Goal: Task Accomplishment & Management: Complete application form

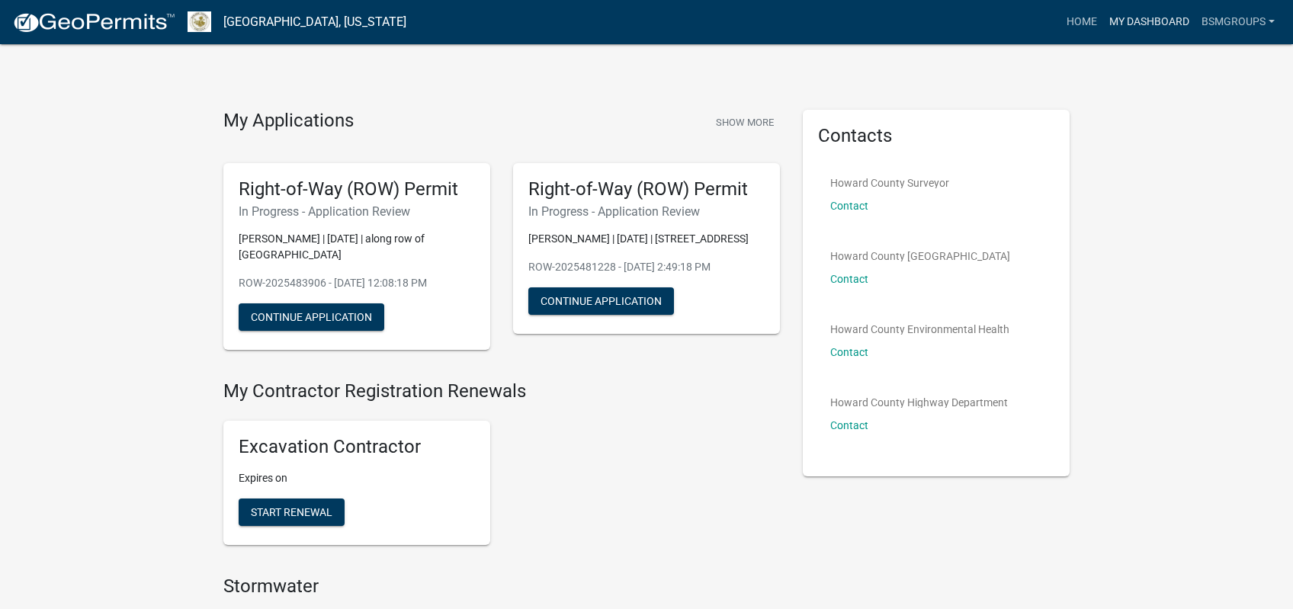
click at [1137, 29] on link "My Dashboard" at bounding box center [1149, 22] width 92 height 29
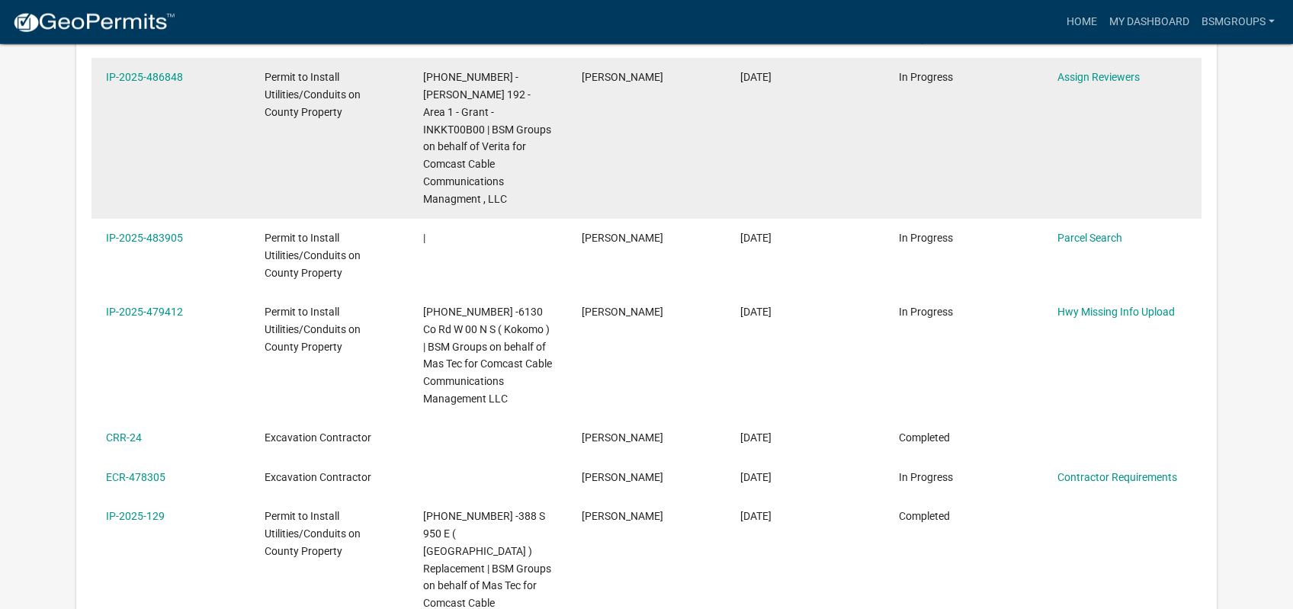
scroll to position [405, 0]
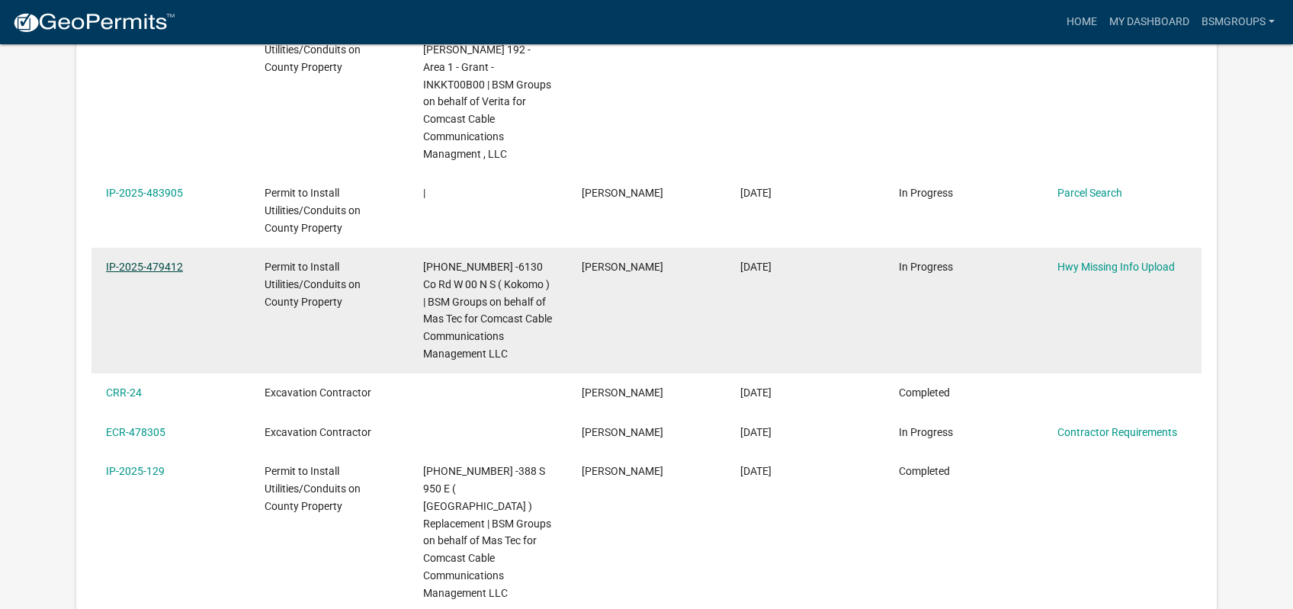
click at [162, 261] on link "IP-2025-479412" at bounding box center [144, 267] width 77 height 12
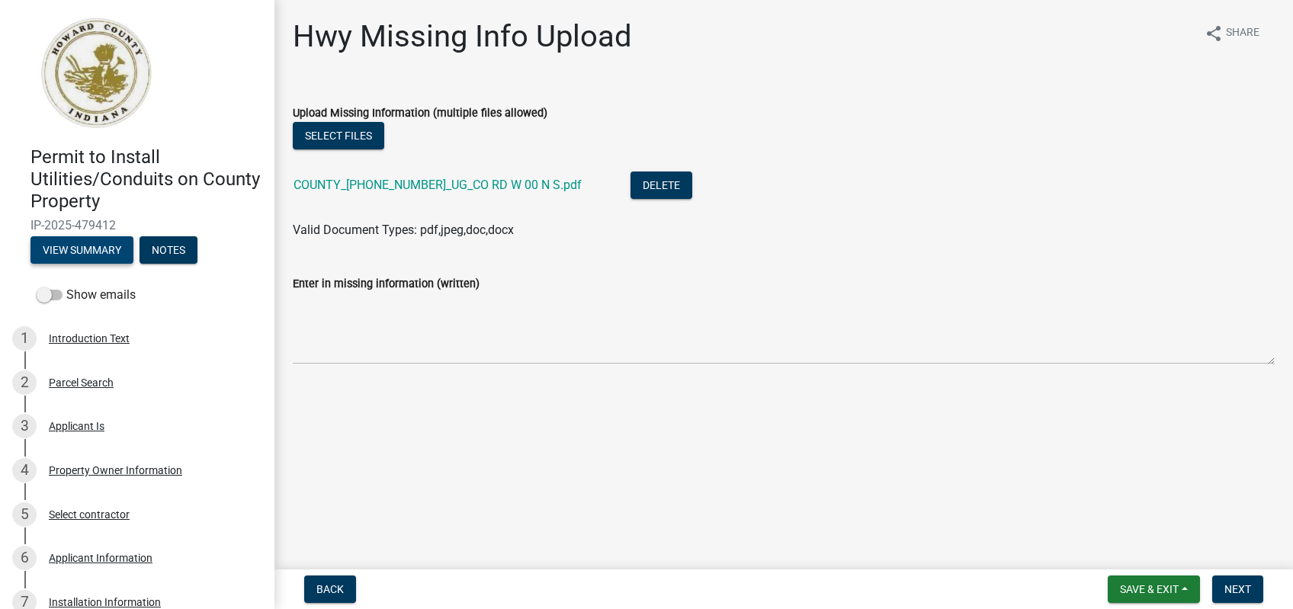
click at [75, 242] on button "View Summary" at bounding box center [81, 249] width 103 height 27
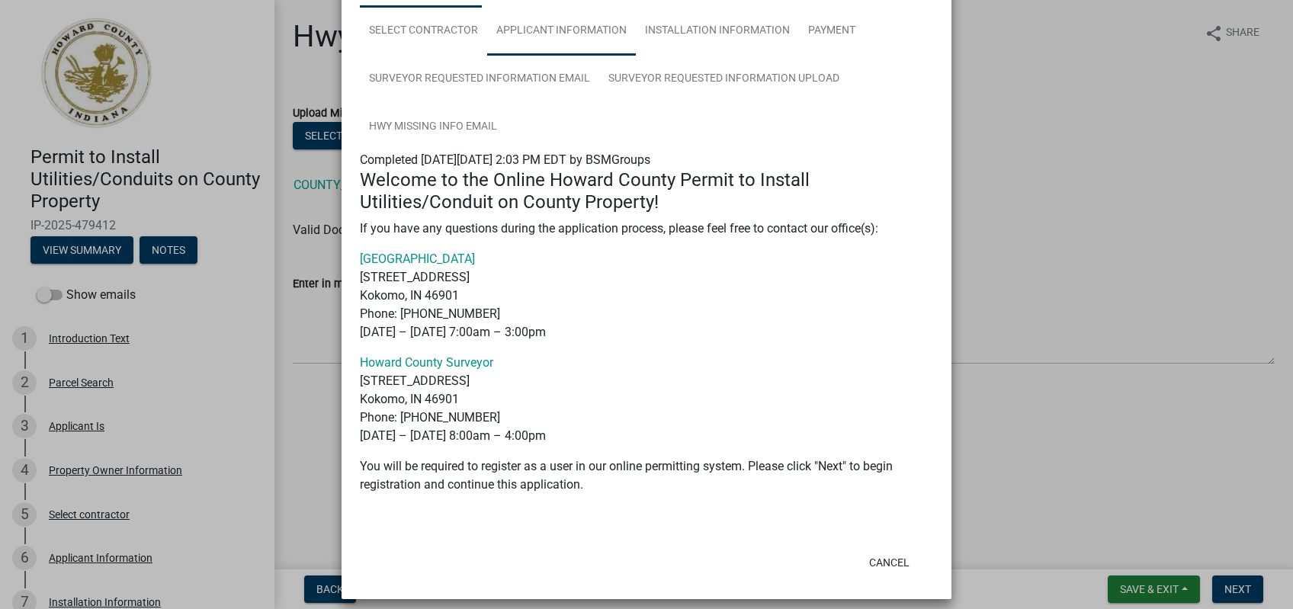
scroll to position [152, 0]
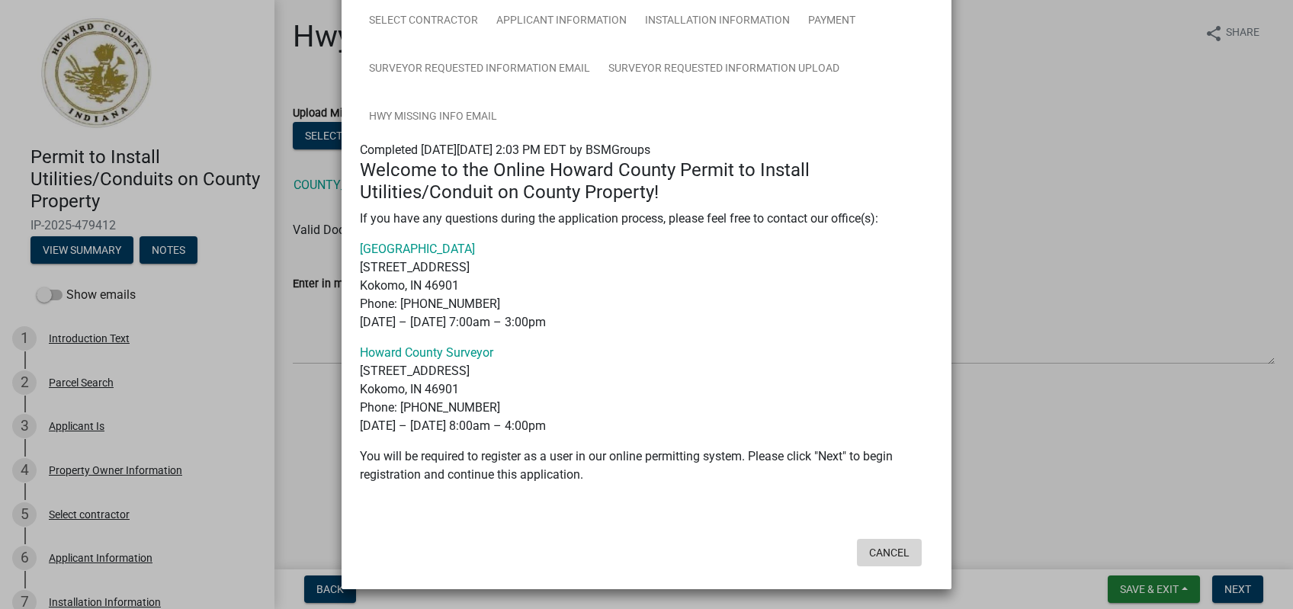
click at [892, 553] on button "Cancel" at bounding box center [889, 552] width 65 height 27
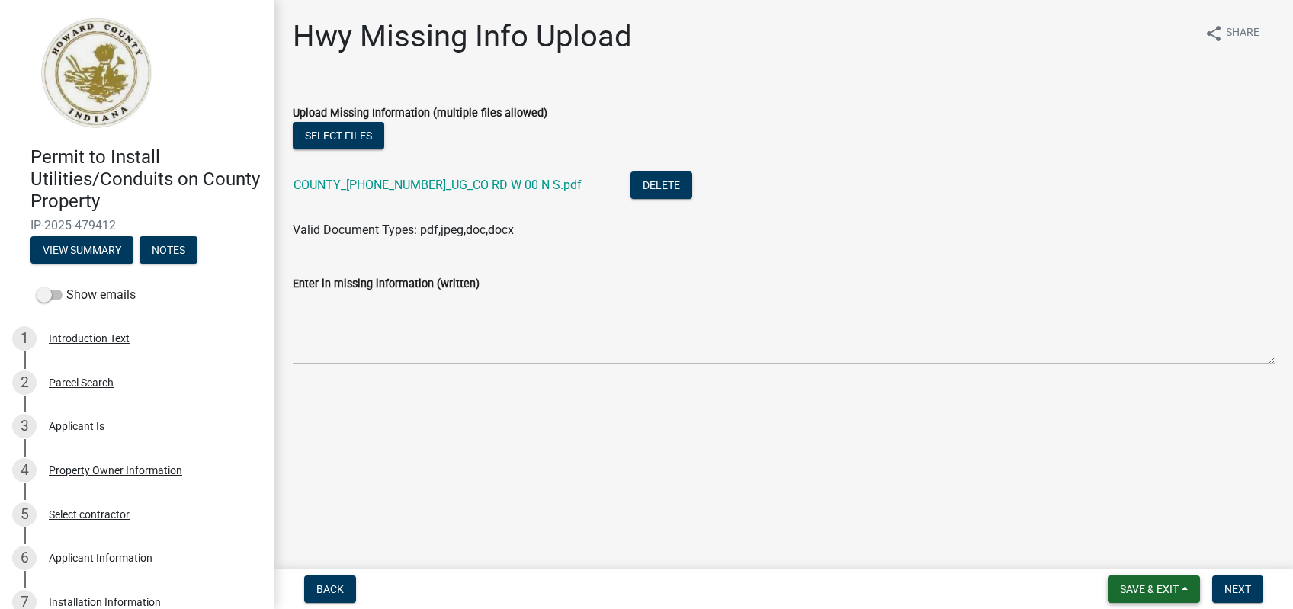
click at [1163, 586] on span "Save & Exit" at bounding box center [1149, 589] width 59 height 12
click at [1141, 553] on button "Save & Exit" at bounding box center [1139, 549] width 122 height 37
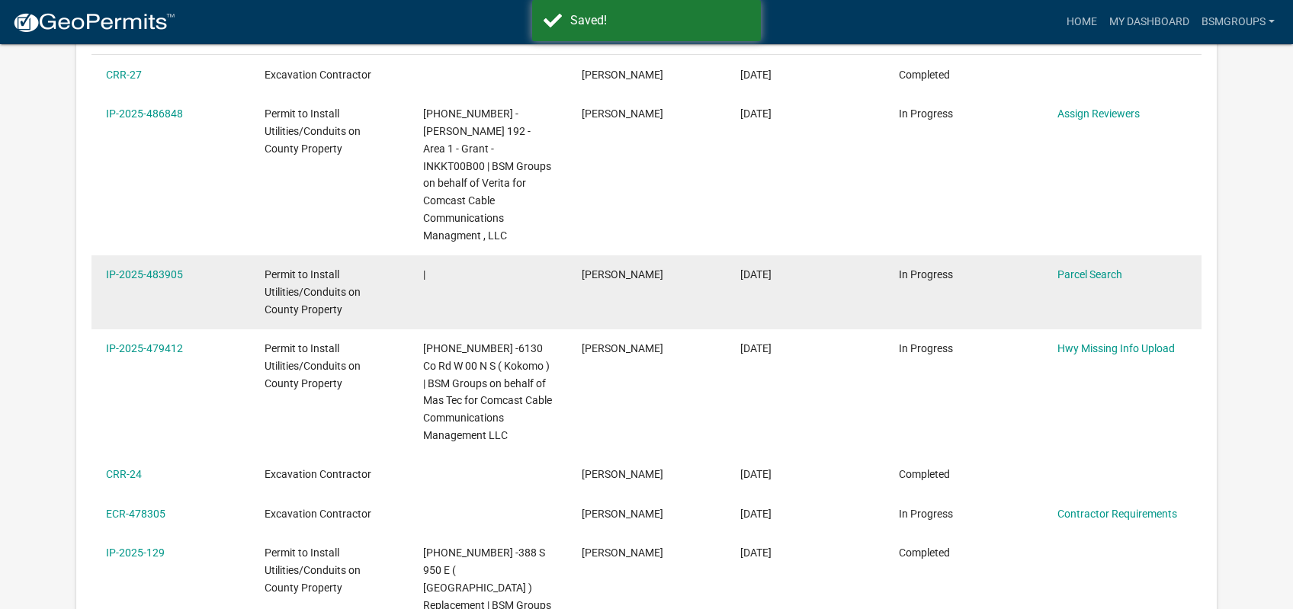
scroll to position [297, 0]
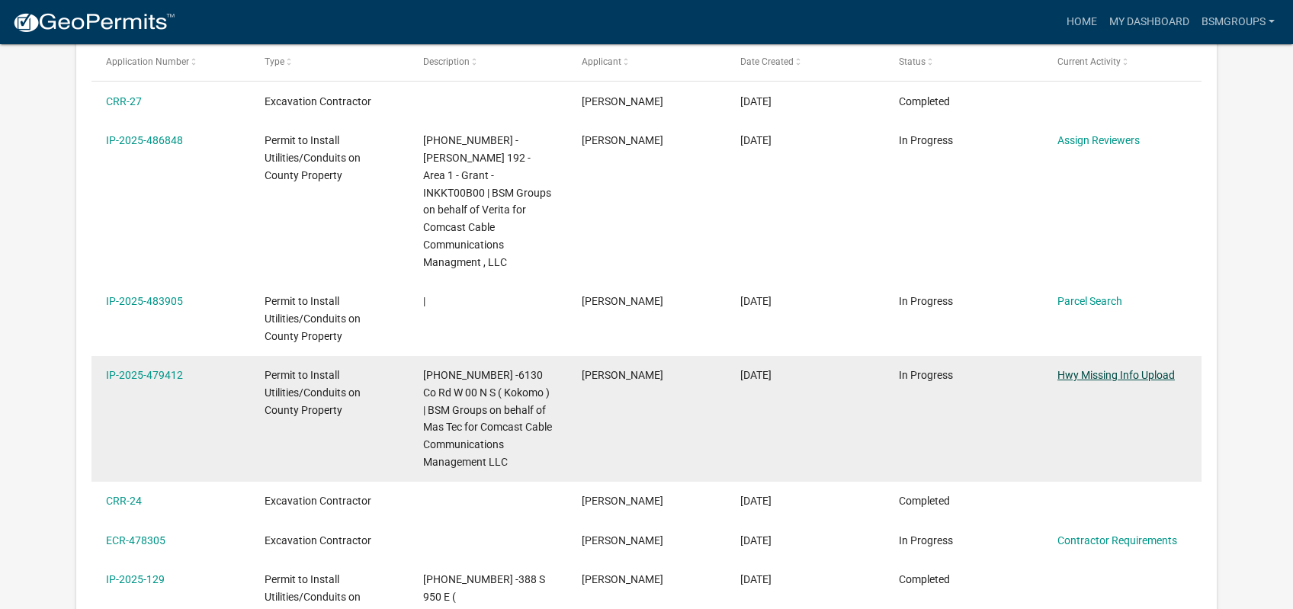
click at [1097, 369] on link "Hwy Missing Info Upload" at bounding box center [1115, 375] width 117 height 12
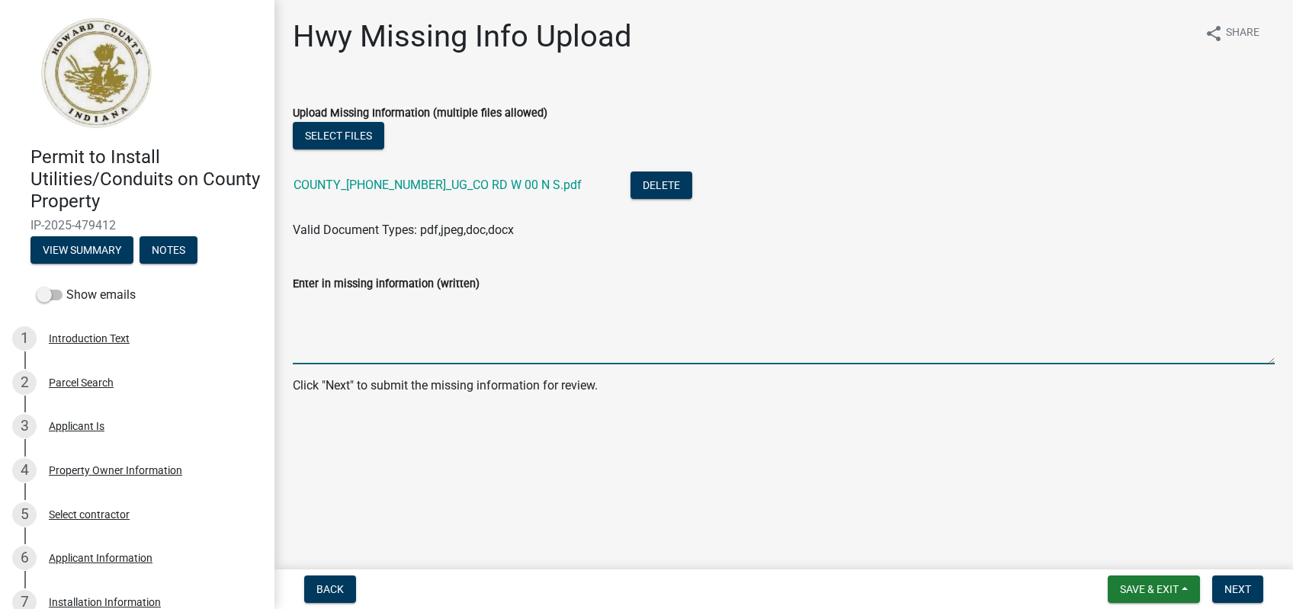
click at [422, 306] on textarea "Enter in missing information (written)" at bounding box center [784, 329] width 982 height 72
type textarea "R"
type textarea "O"
type textarea "Plans and Profile added"
click at [1232, 582] on button "Next" at bounding box center [1237, 589] width 51 height 27
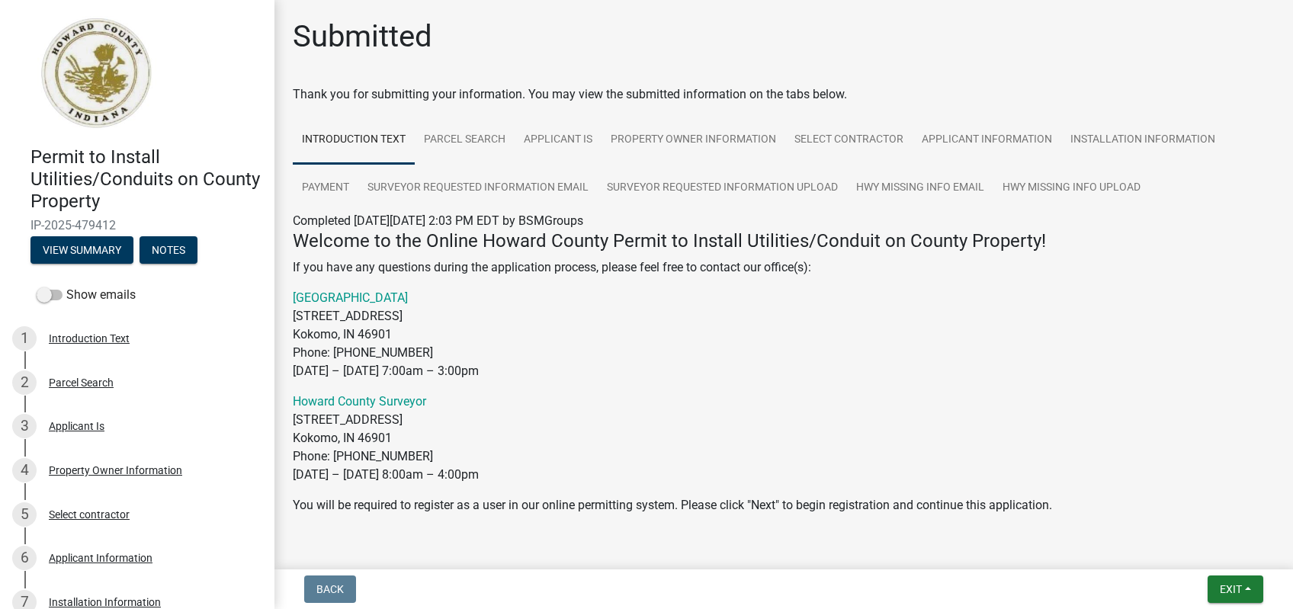
scroll to position [40, 0]
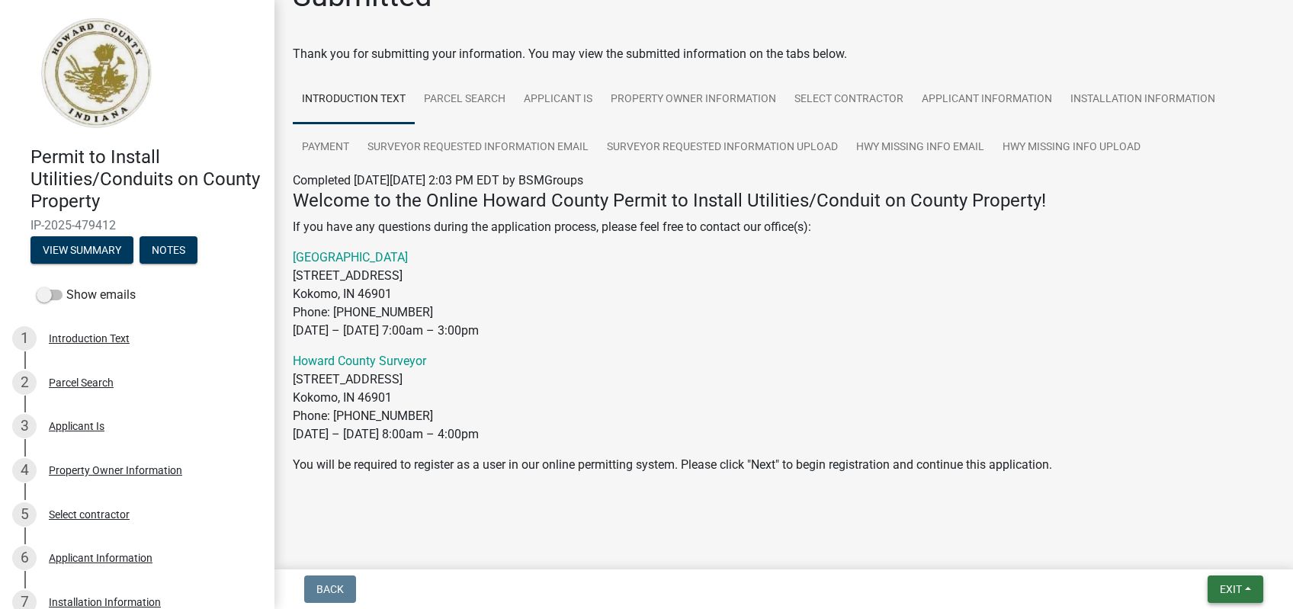
click at [1248, 586] on button "Exit" at bounding box center [1236, 589] width 56 height 27
click at [1227, 553] on button "Save & Exit" at bounding box center [1202, 549] width 122 height 37
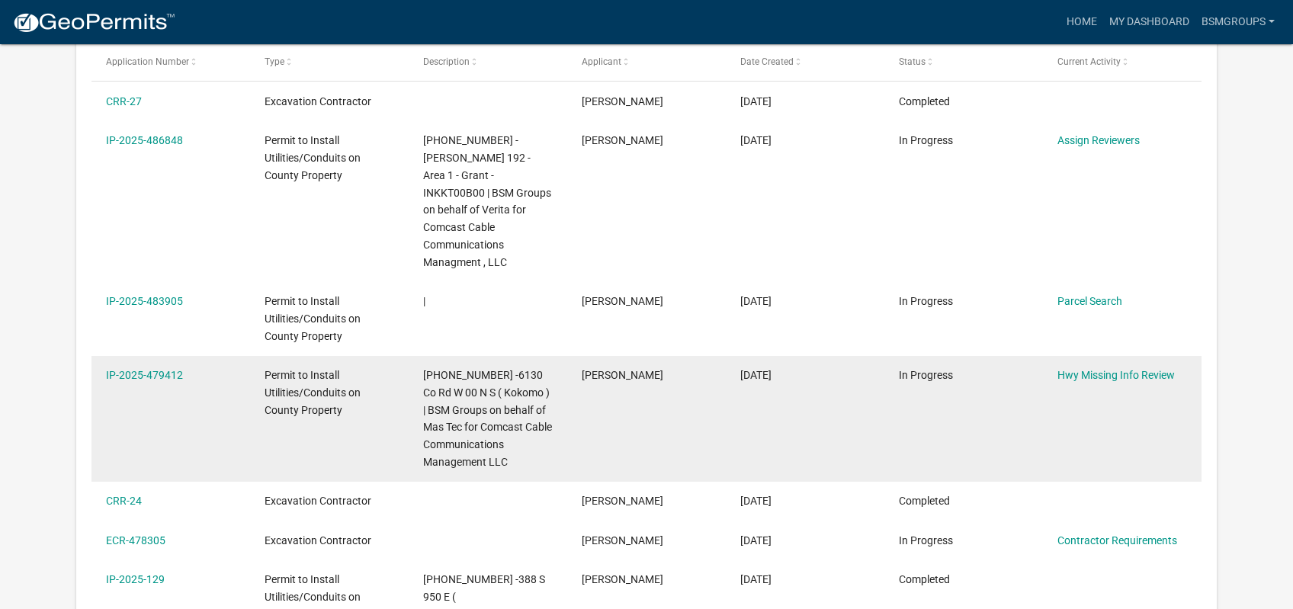
scroll to position [405, 0]
